Goal: Information Seeking & Learning: Learn about a topic

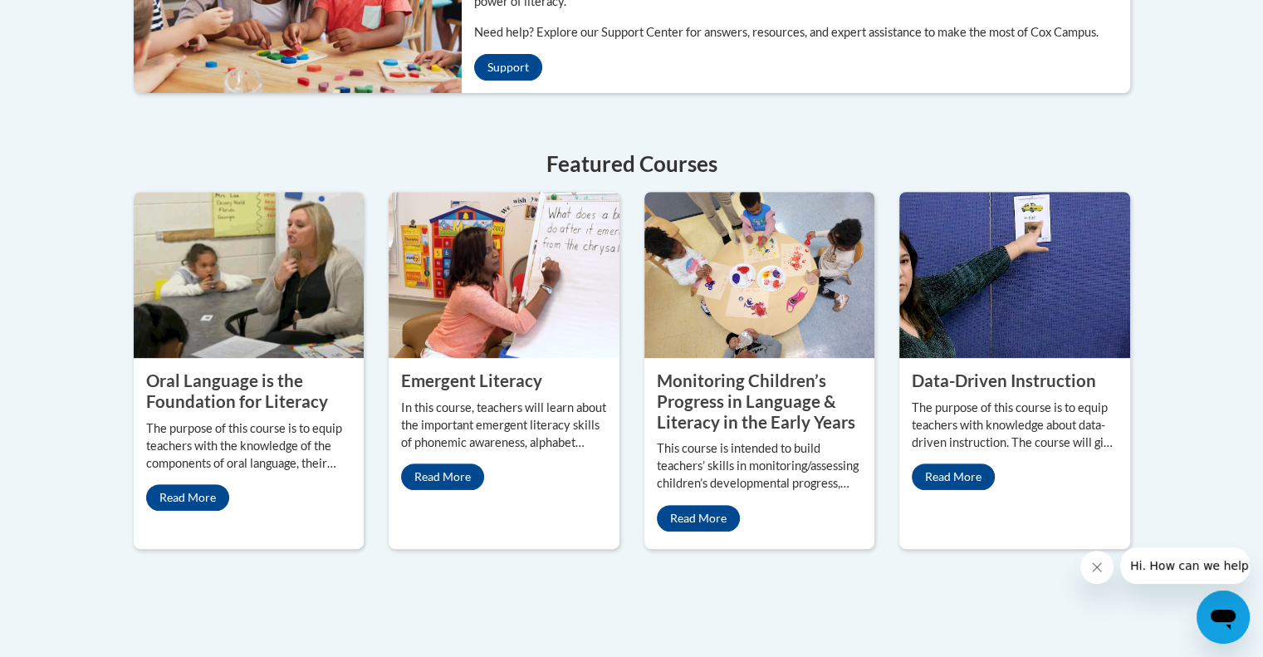
drag, startPoint x: 1266, startPoint y: 76, endPoint x: 1293, endPoint y: 341, distance: 267.1
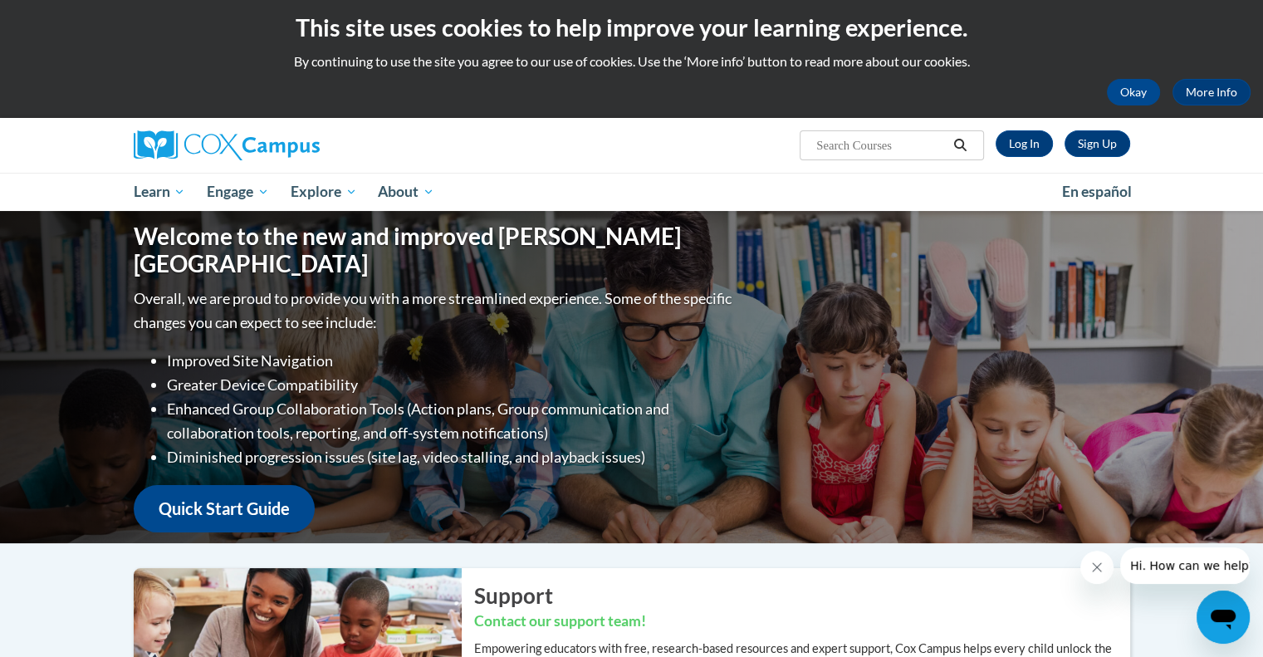
scroll to position [3, 0]
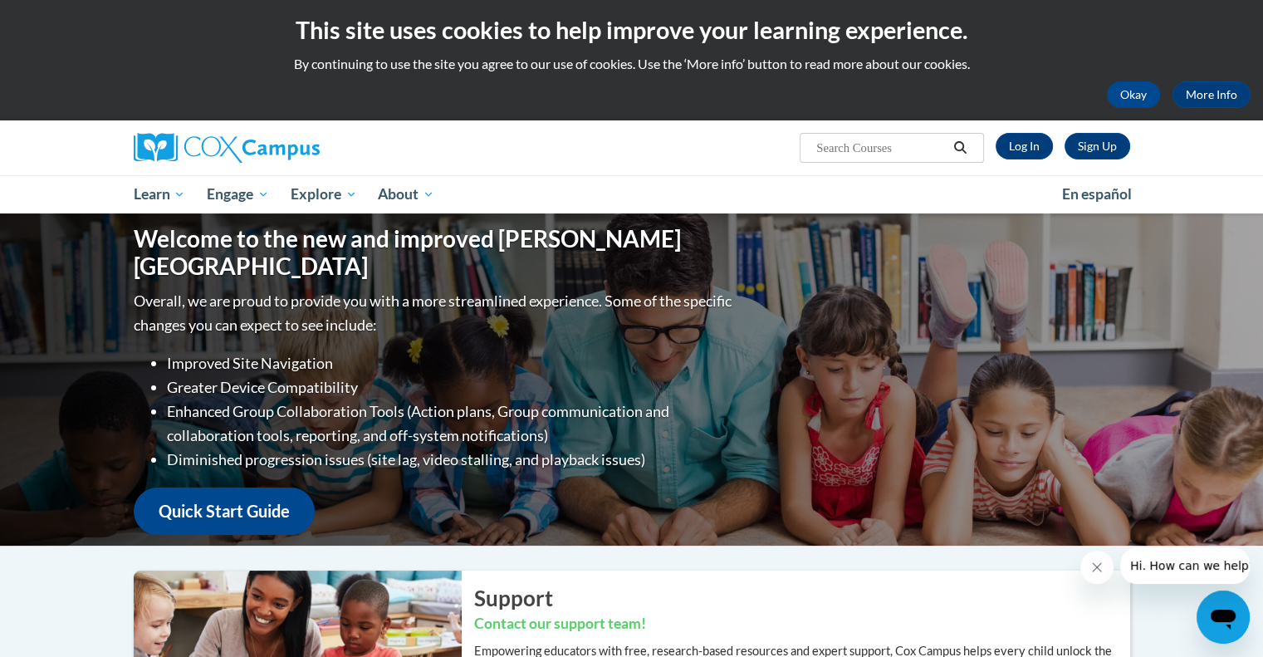
click at [825, 144] on input "Search..." at bounding box center [881, 148] width 133 height 20
type input "research based reading instruction"
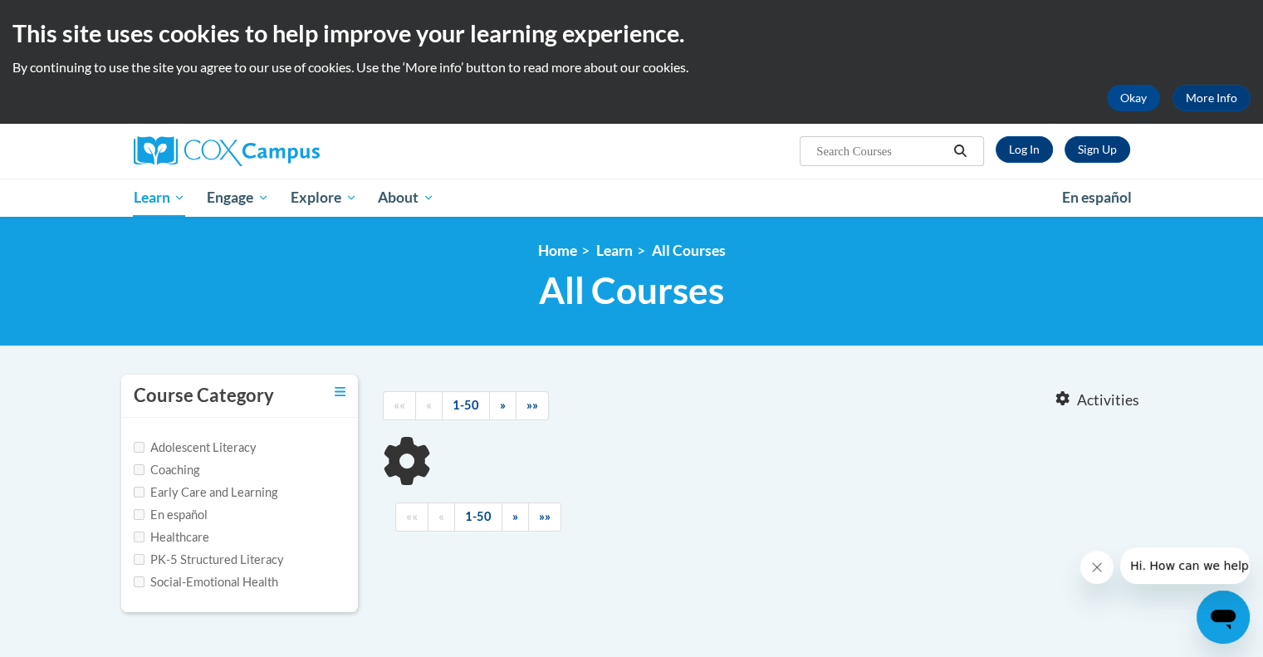
type input "research based reading instruction"
click at [136, 556] on input "PK-5 Structured Literacy" at bounding box center [139, 559] width 11 height 11
checkbox input "true"
